Goal: Task Accomplishment & Management: Manage account settings

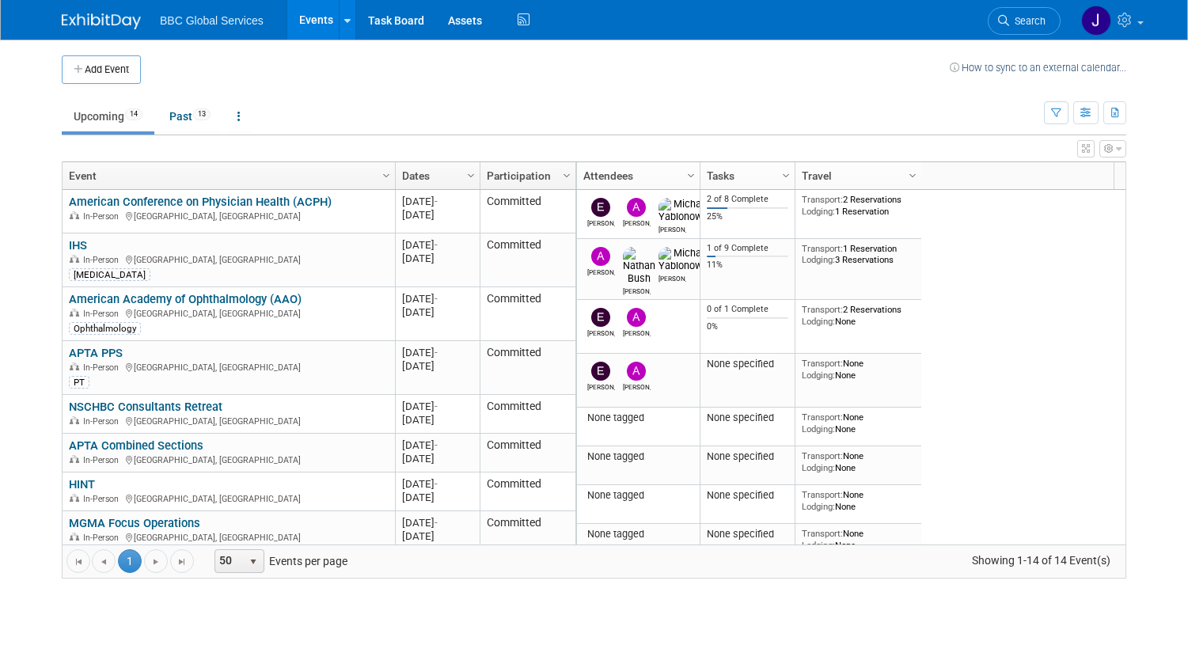
click at [207, 205] on link "American Conference on Physician Health (ACPH)" at bounding box center [200, 202] width 263 height 14
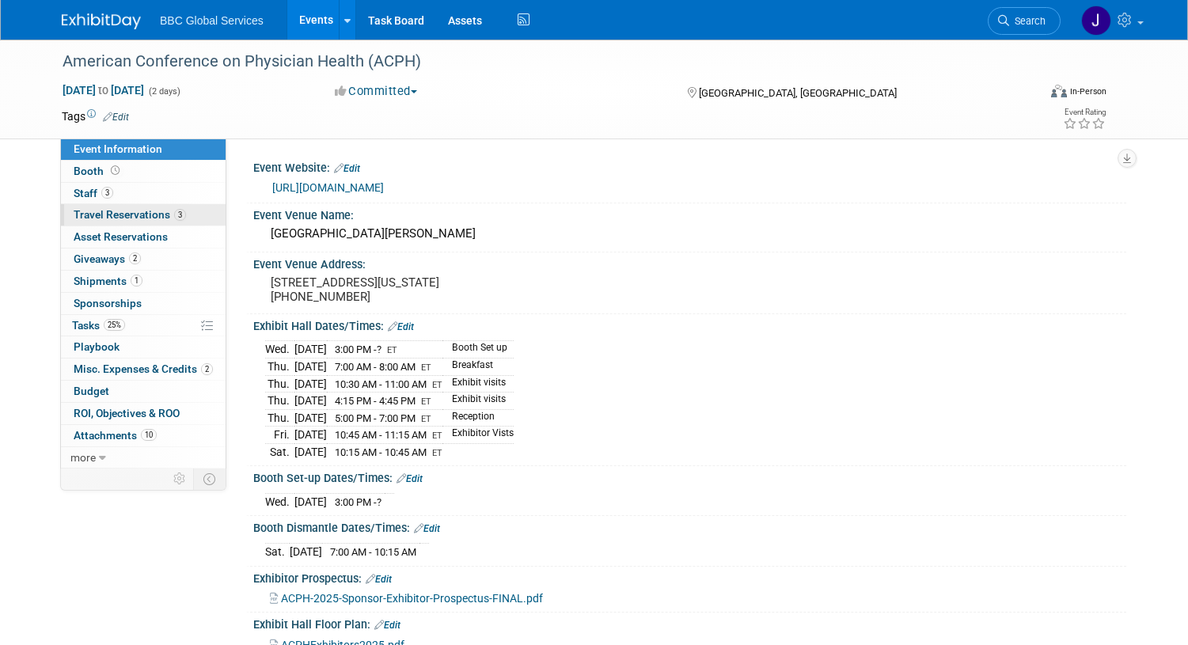
click at [91, 215] on span "Travel Reservations 3" at bounding box center [130, 214] width 112 height 13
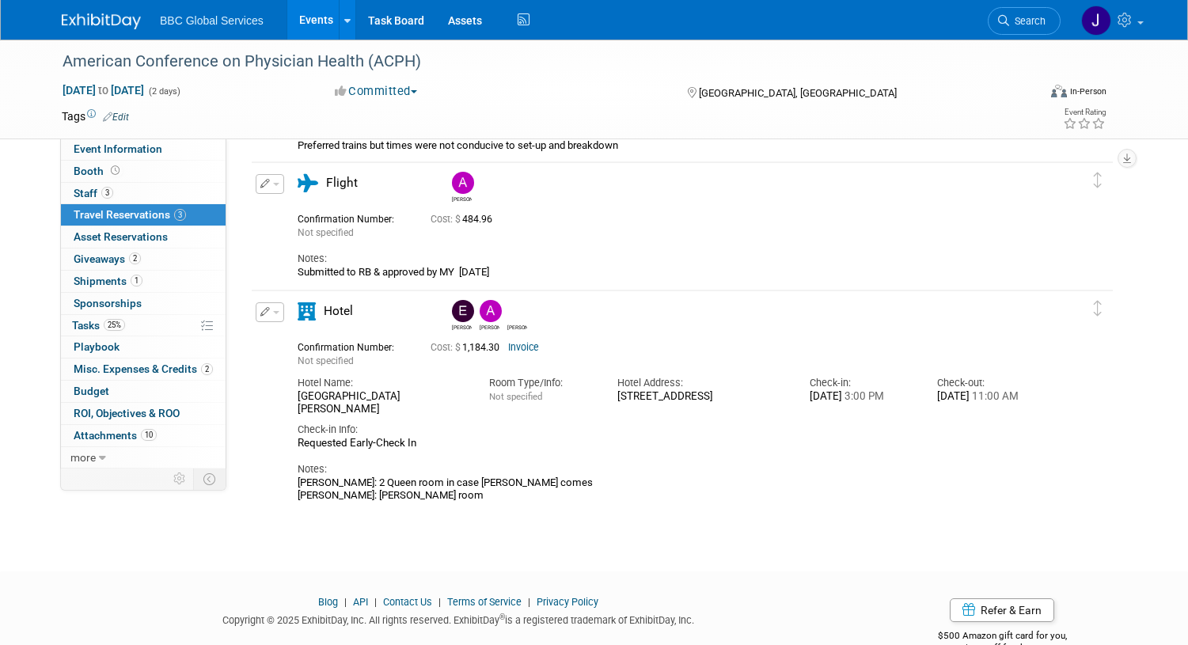
scroll to position [502, 0]
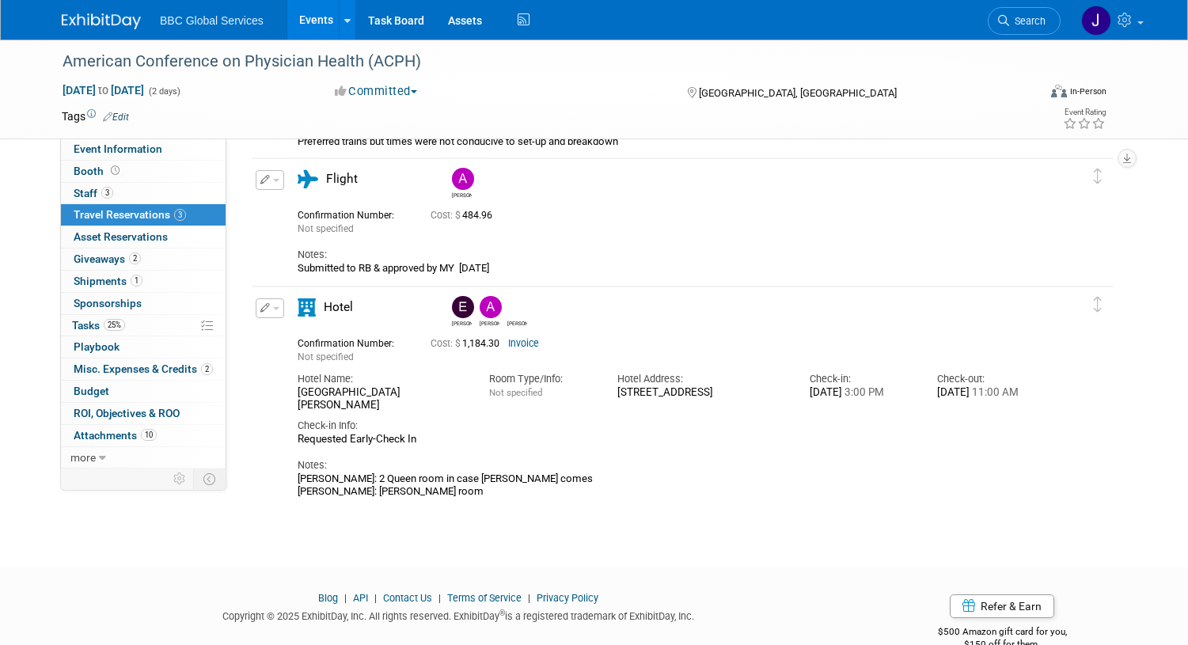
click at [276, 179] on span "button" at bounding box center [276, 180] width 6 height 3
click at [297, 203] on button "Edit Reservation" at bounding box center [323, 207] width 134 height 23
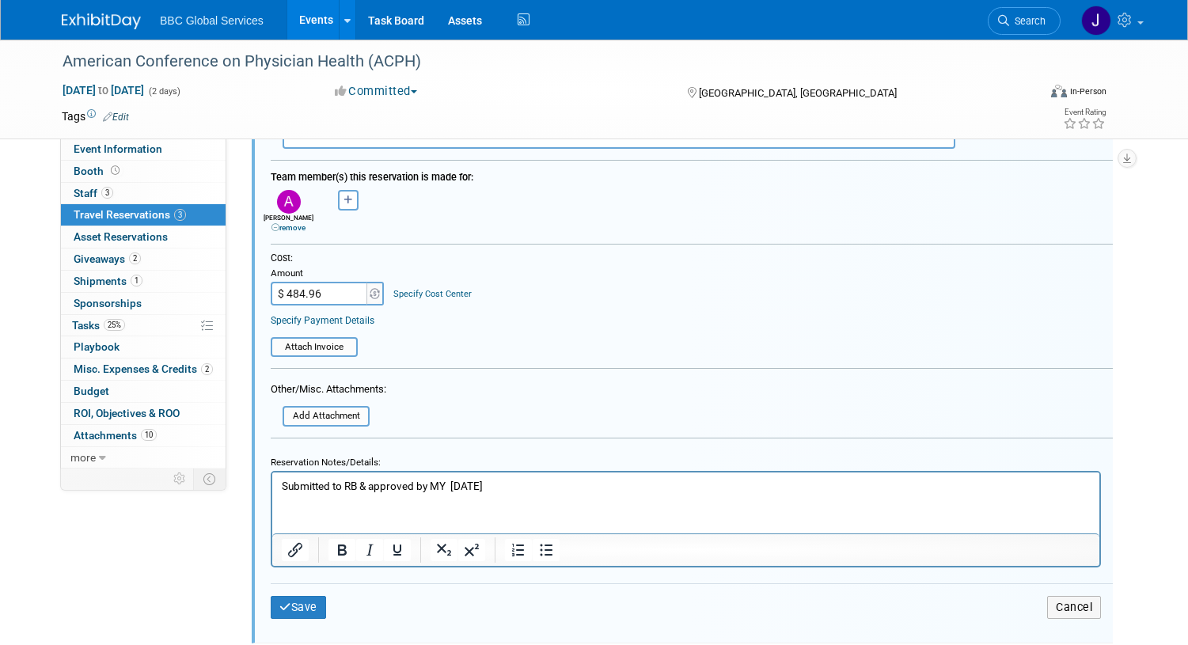
scroll to position [1154, 0]
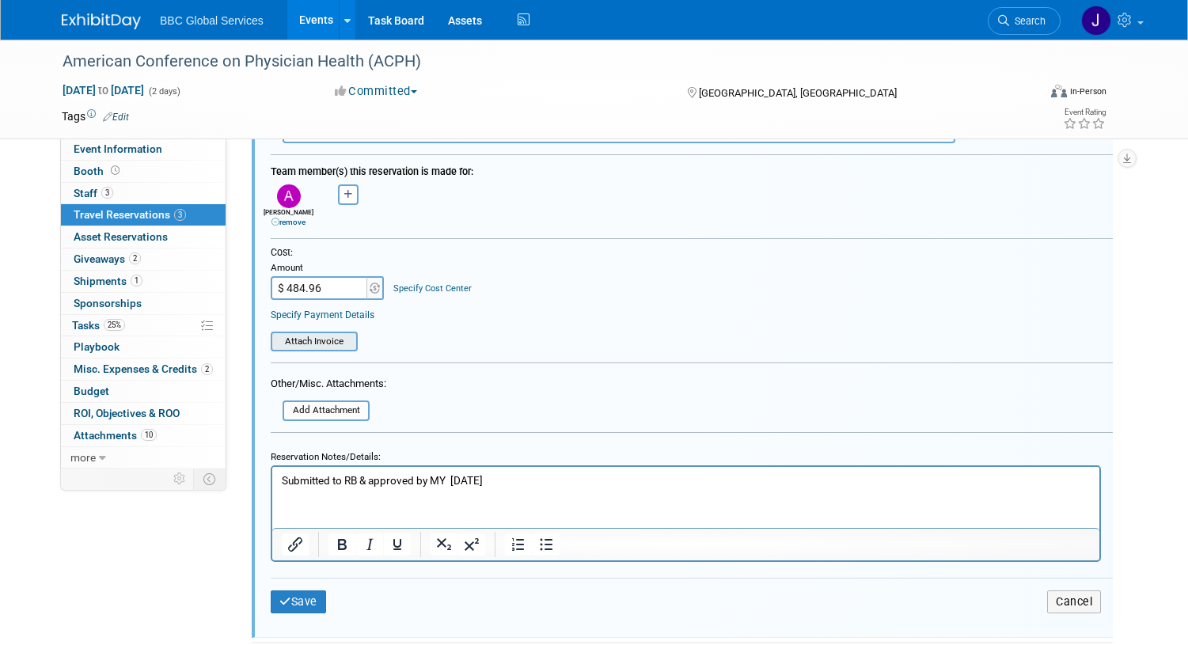
click at [303, 343] on input "file" at bounding box center [262, 341] width 188 height 17
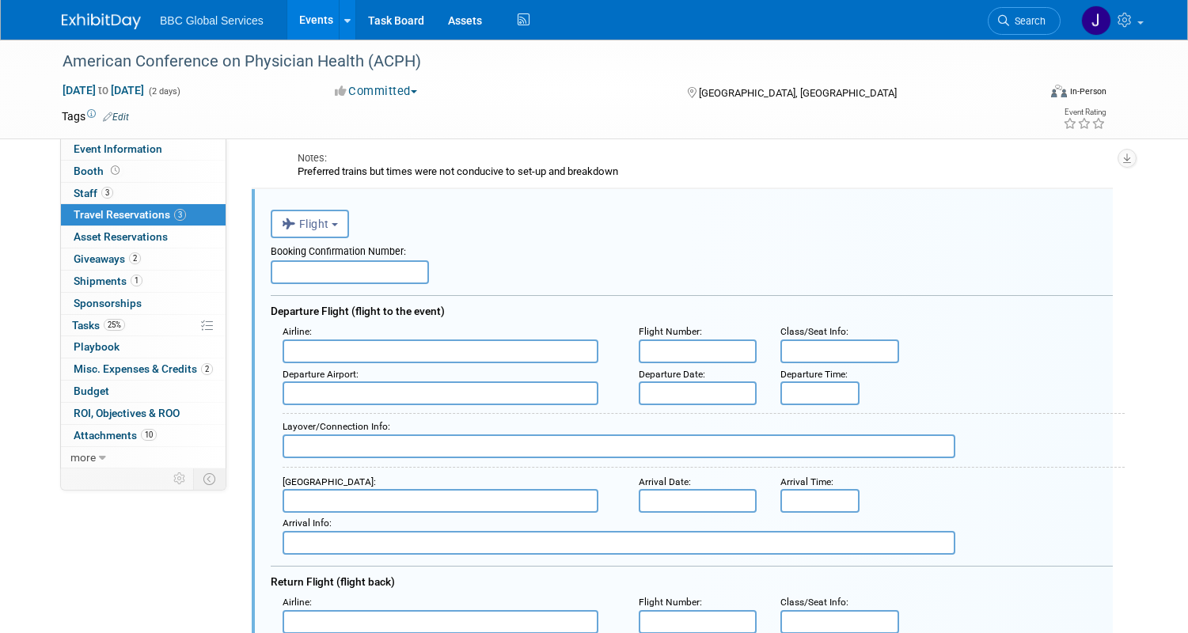
scroll to position [475, 0]
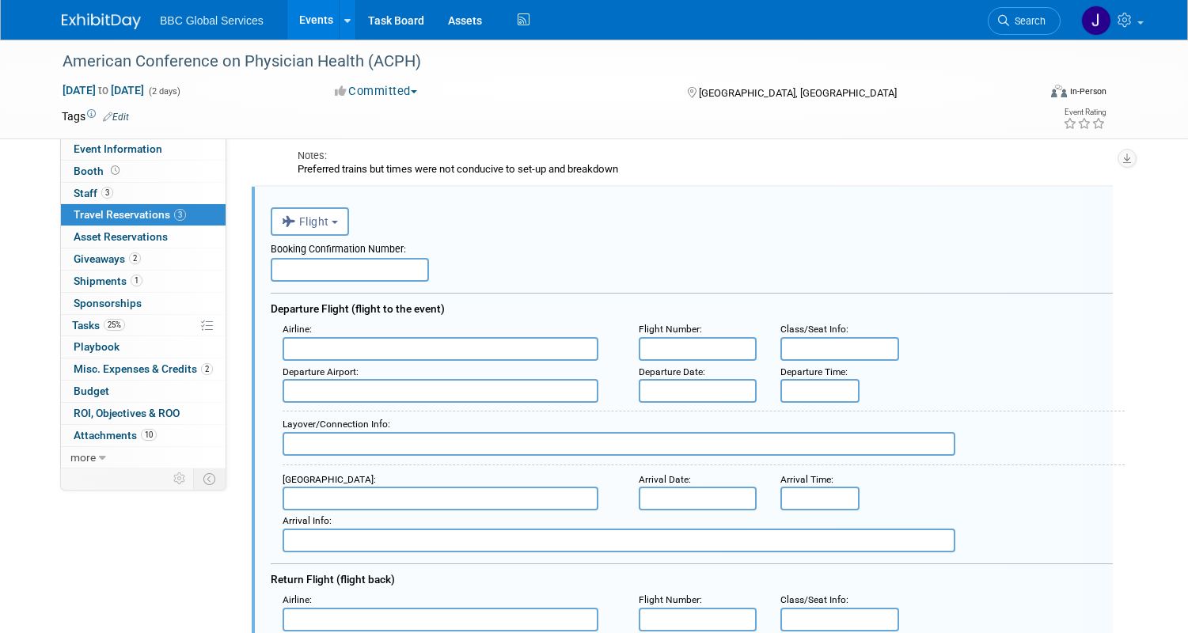
click at [687, 386] on input "text" at bounding box center [698, 391] width 119 height 24
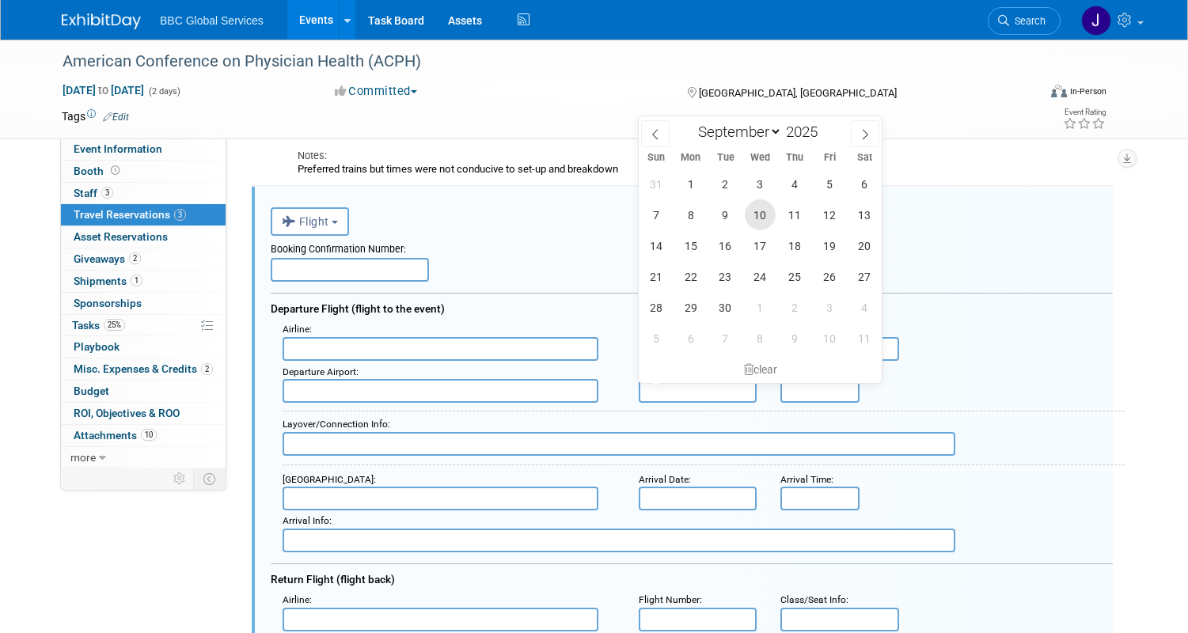
click at [766, 213] on span "10" at bounding box center [760, 214] width 31 height 31
type input "Sep 10, 2025"
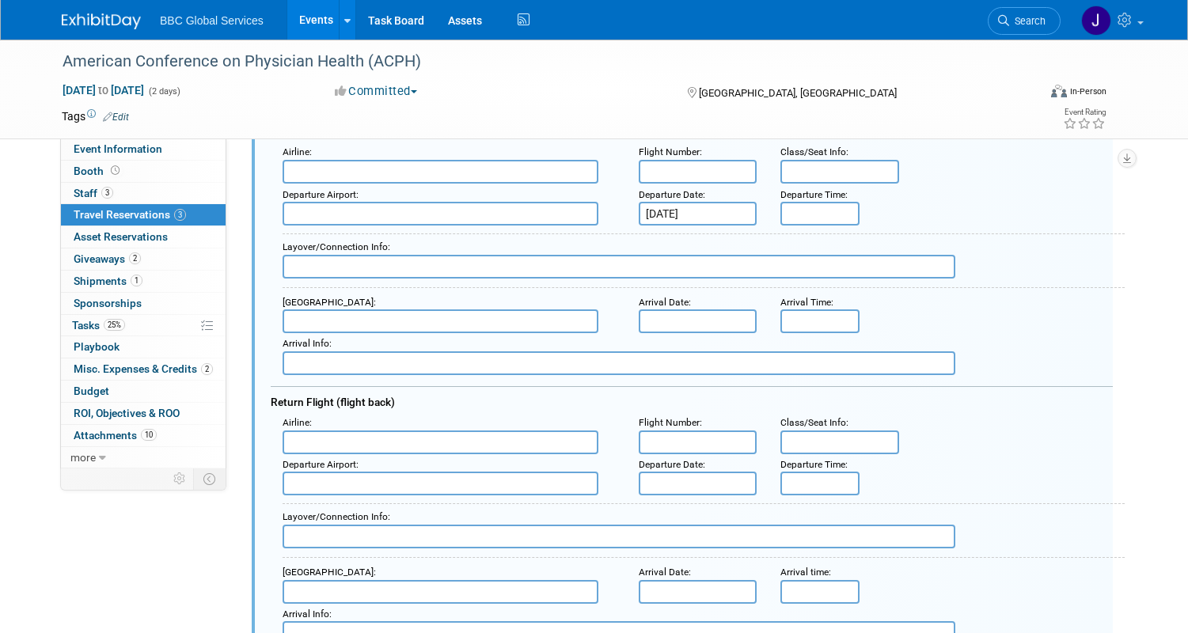
scroll to position [681, 0]
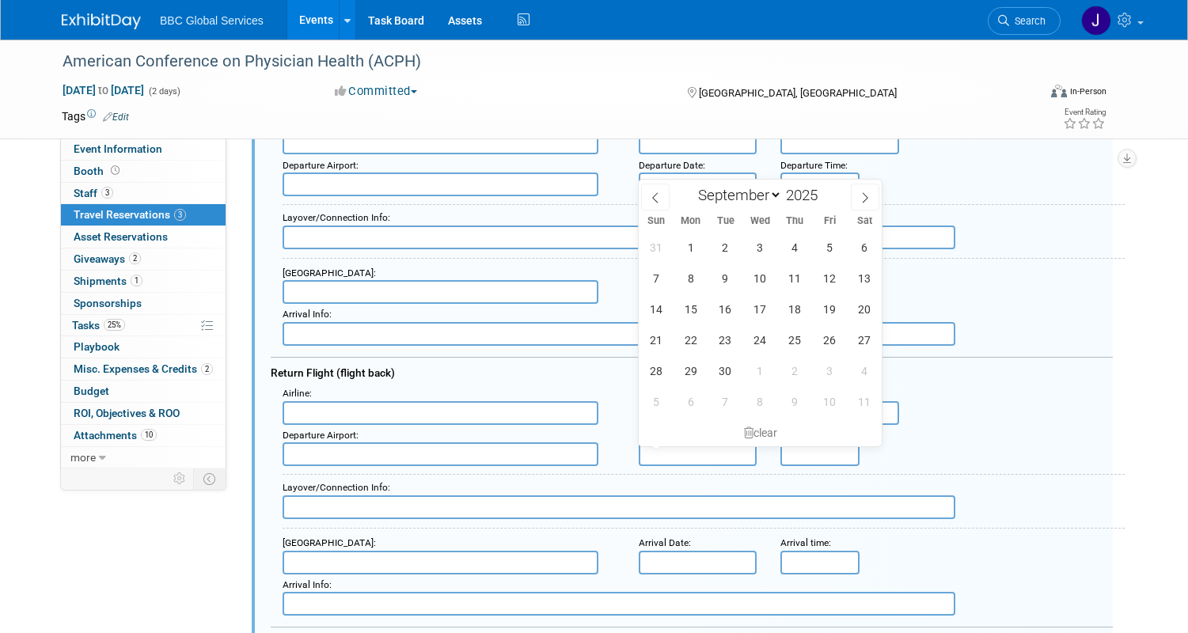
click at [659, 446] on input "text" at bounding box center [698, 454] width 119 height 24
drag, startPoint x: 864, startPoint y: 280, endPoint x: 855, endPoint y: 286, distance: 10.3
click at [863, 280] on span "13" at bounding box center [864, 278] width 31 height 31
type input "Sep 13, 2025"
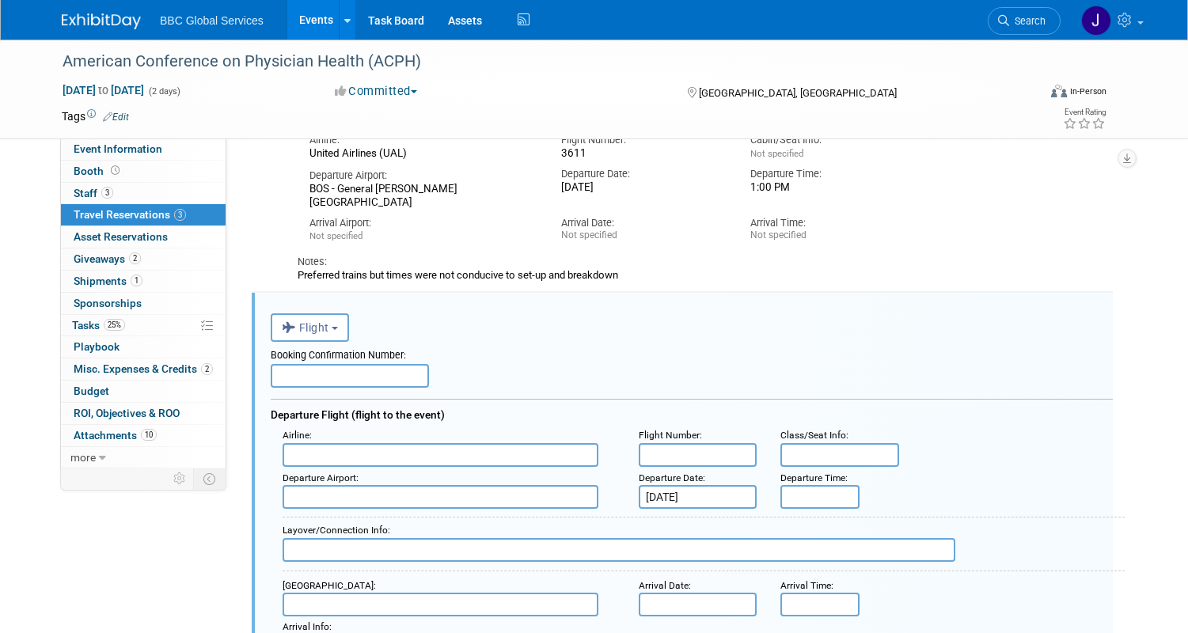
scroll to position [388, 0]
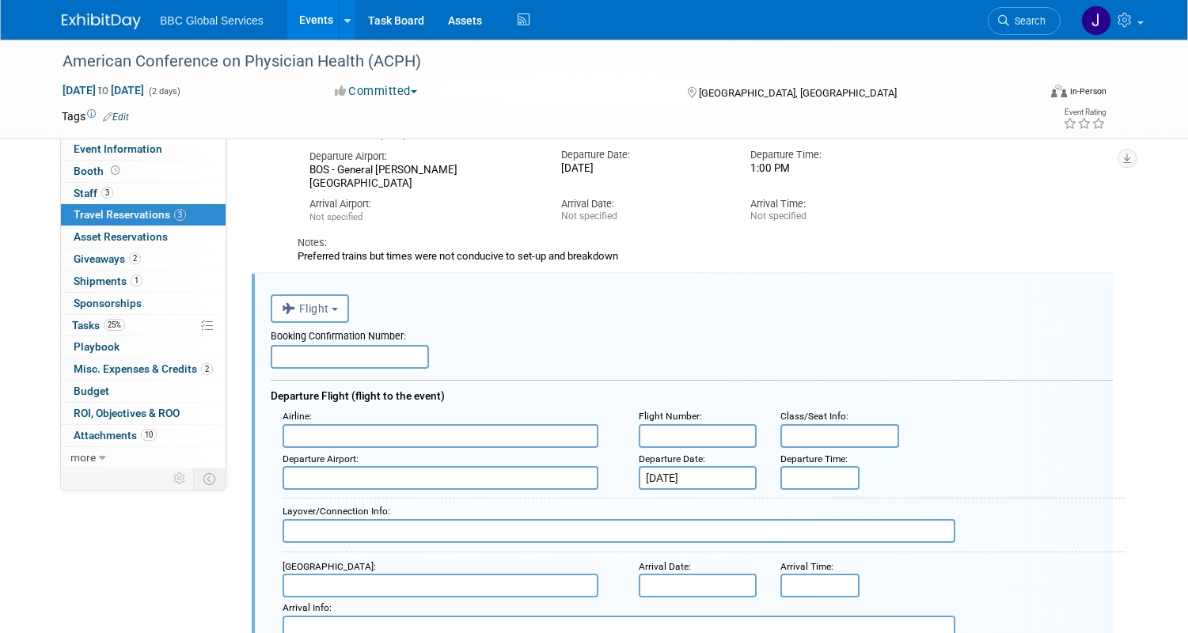
click at [354, 350] on input "text" at bounding box center [350, 357] width 158 height 24
paste input "BPEJM7"
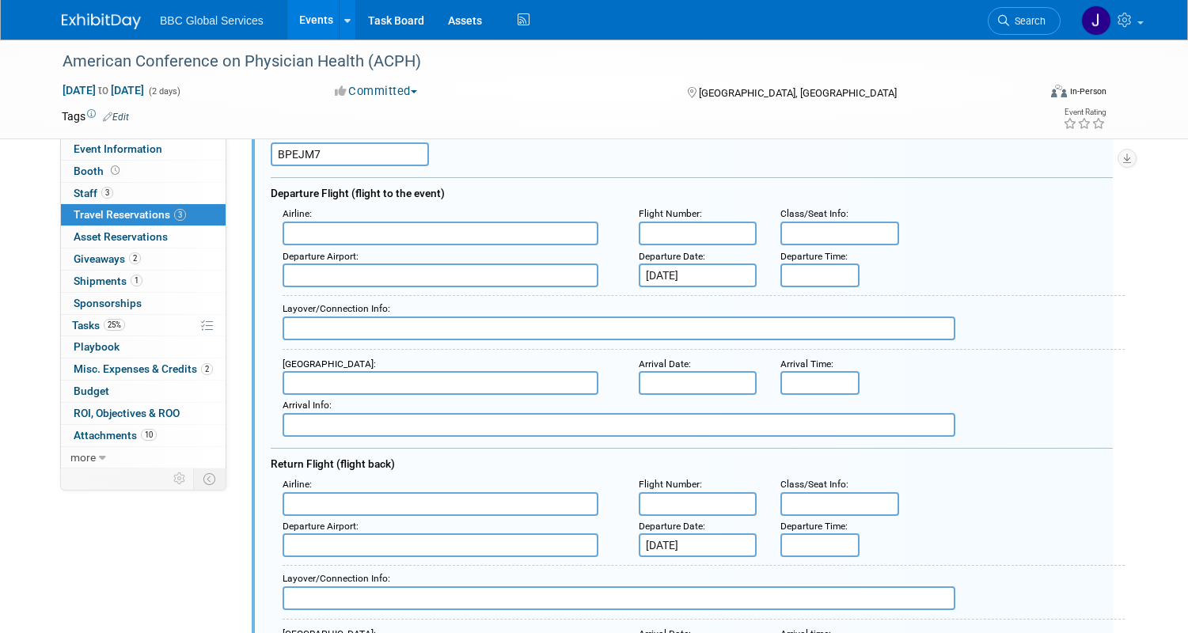
scroll to position [594, 0]
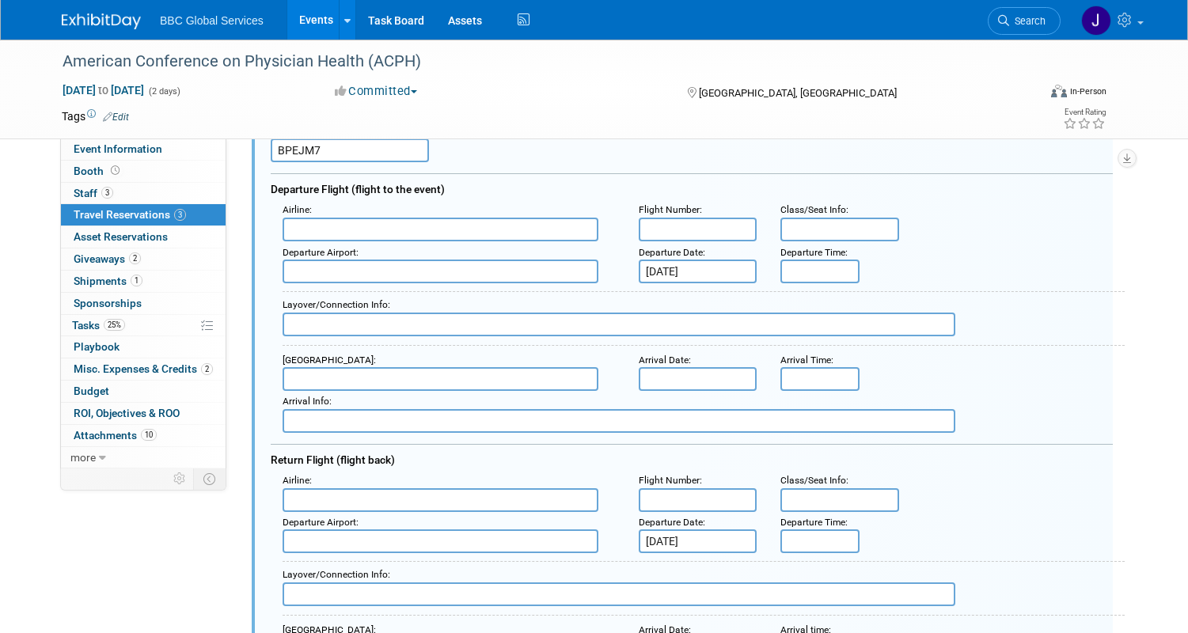
type input "BPEJM7"
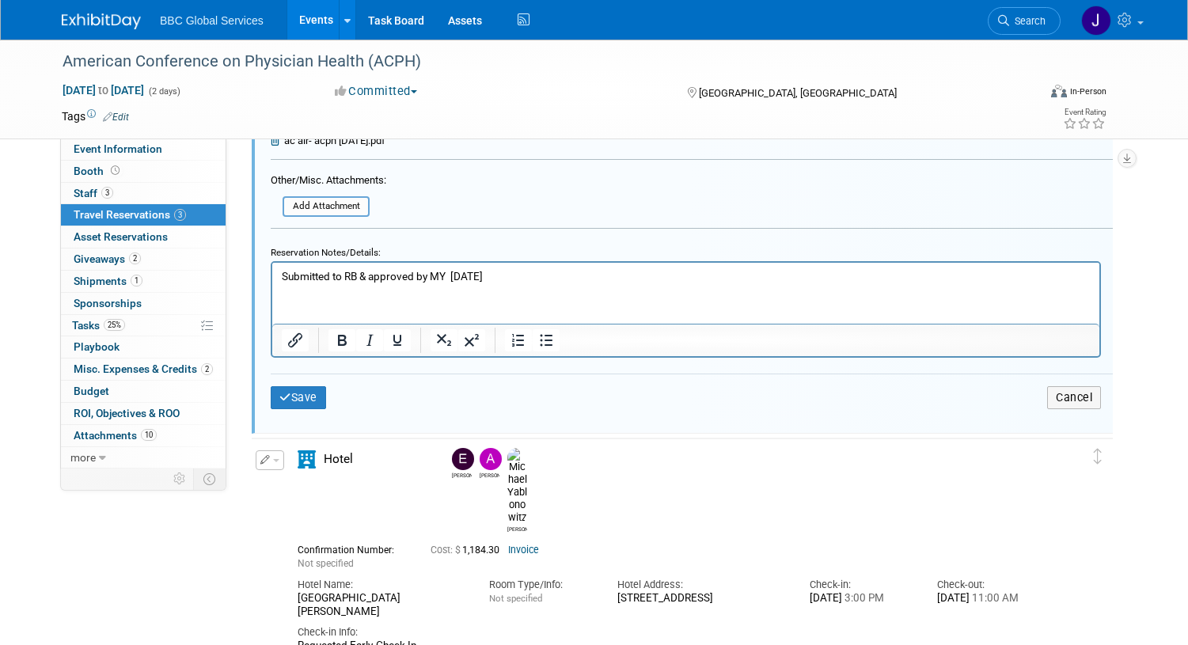
scroll to position [1396, 0]
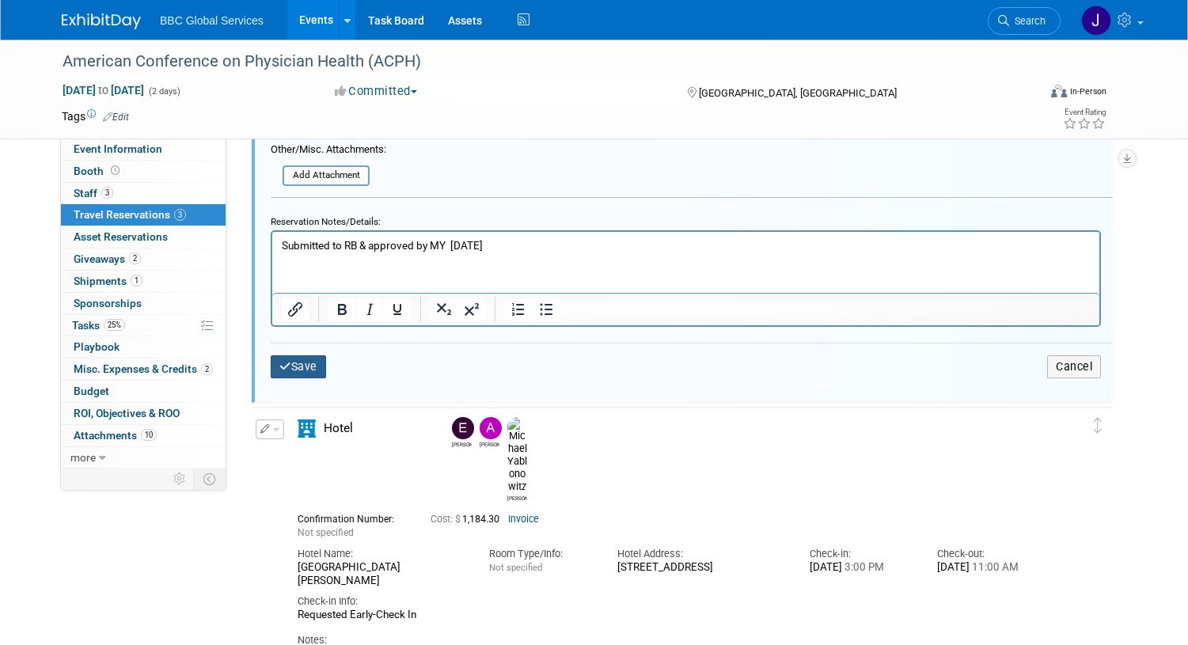
click at [301, 374] on button "Save" at bounding box center [298, 366] width 55 height 23
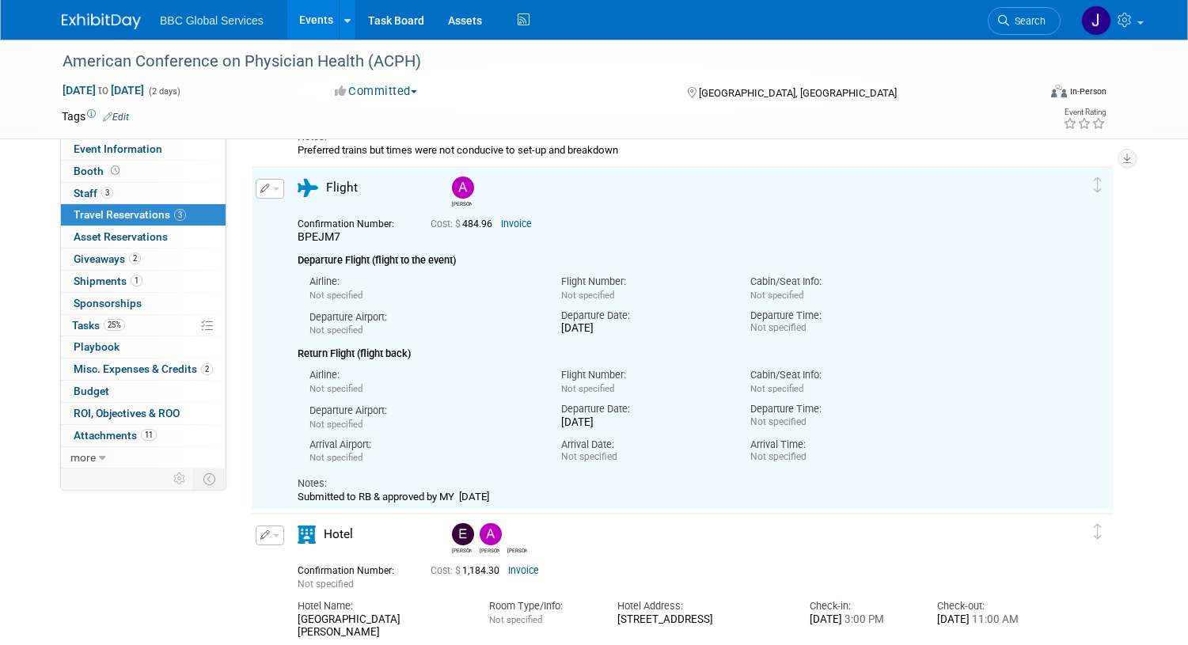
scroll to position [481, 0]
